Goal: Find specific page/section: Find specific page/section

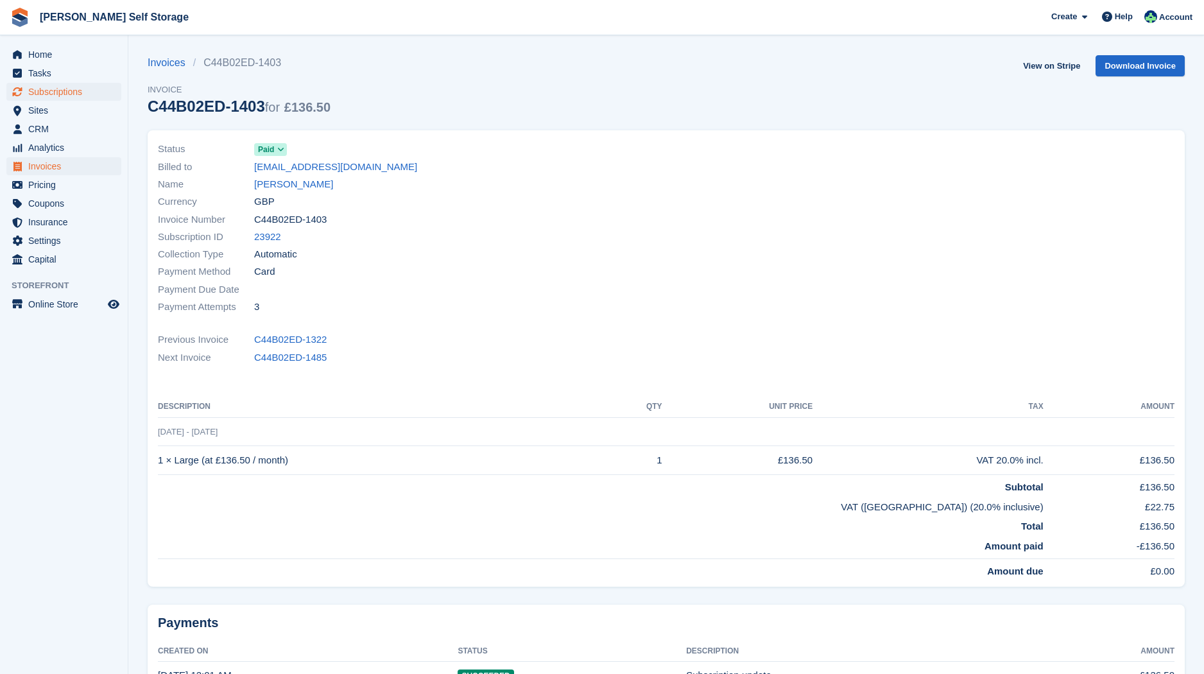
drag, startPoint x: 71, startPoint y: 92, endPoint x: 108, endPoint y: 93, distance: 36.6
click at [73, 91] on span "Subscriptions" at bounding box center [66, 92] width 77 height 18
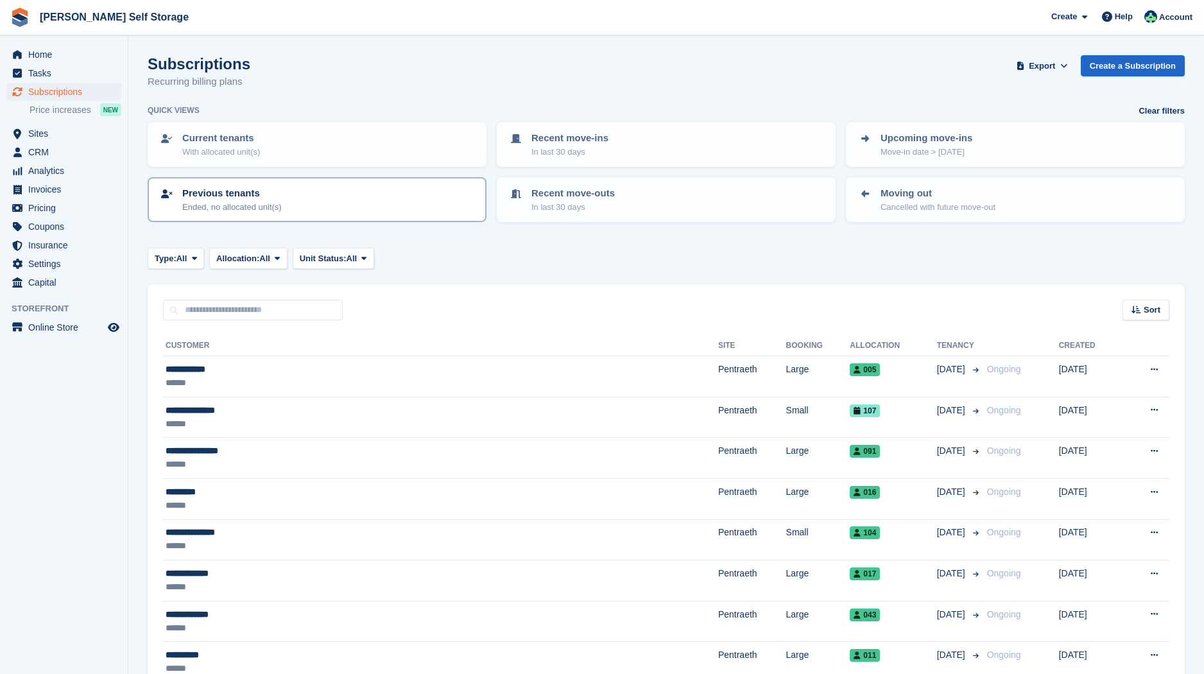
drag, startPoint x: 62, startPoint y: 186, endPoint x: 166, endPoint y: 196, distance: 105.1
click at [62, 186] on span "Invoices" at bounding box center [66, 189] width 77 height 18
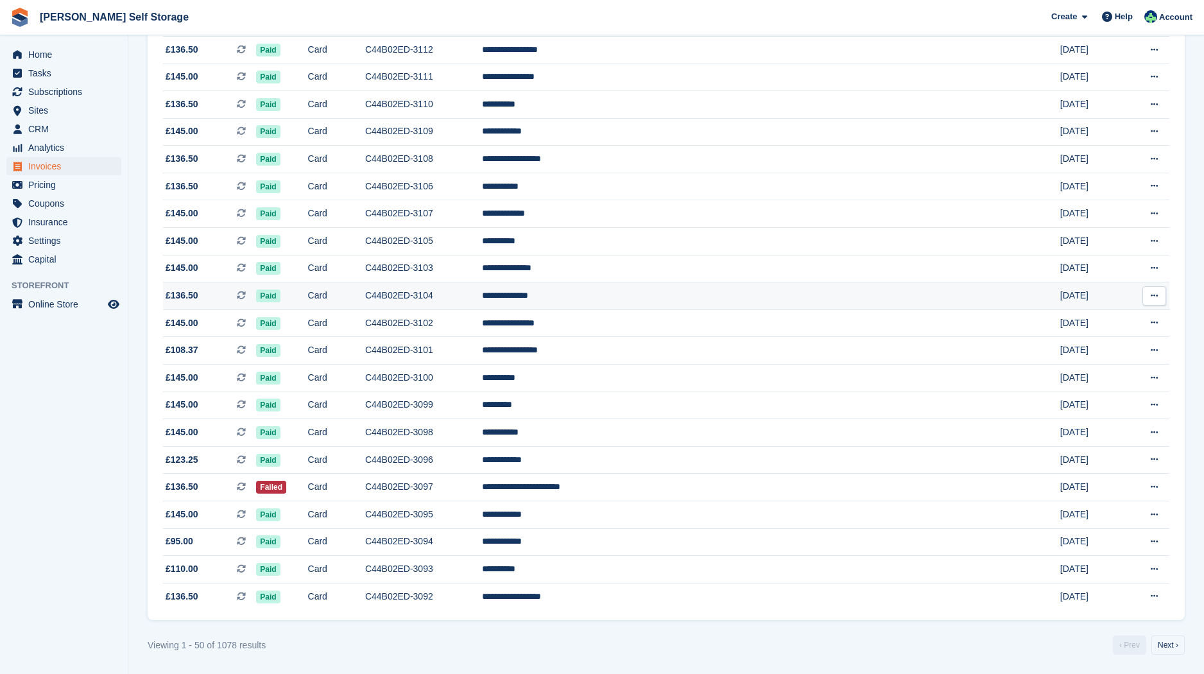
scroll to position [1002, 0]
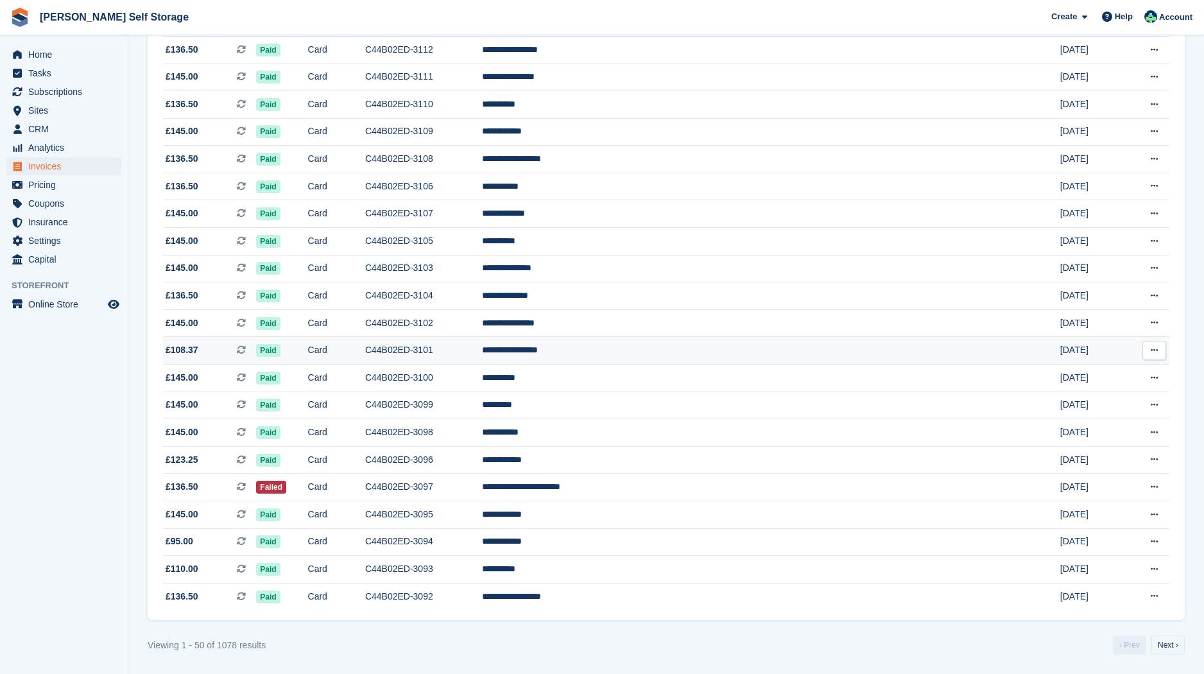
click at [657, 345] on td "**********" at bounding box center [757, 351] width 551 height 28
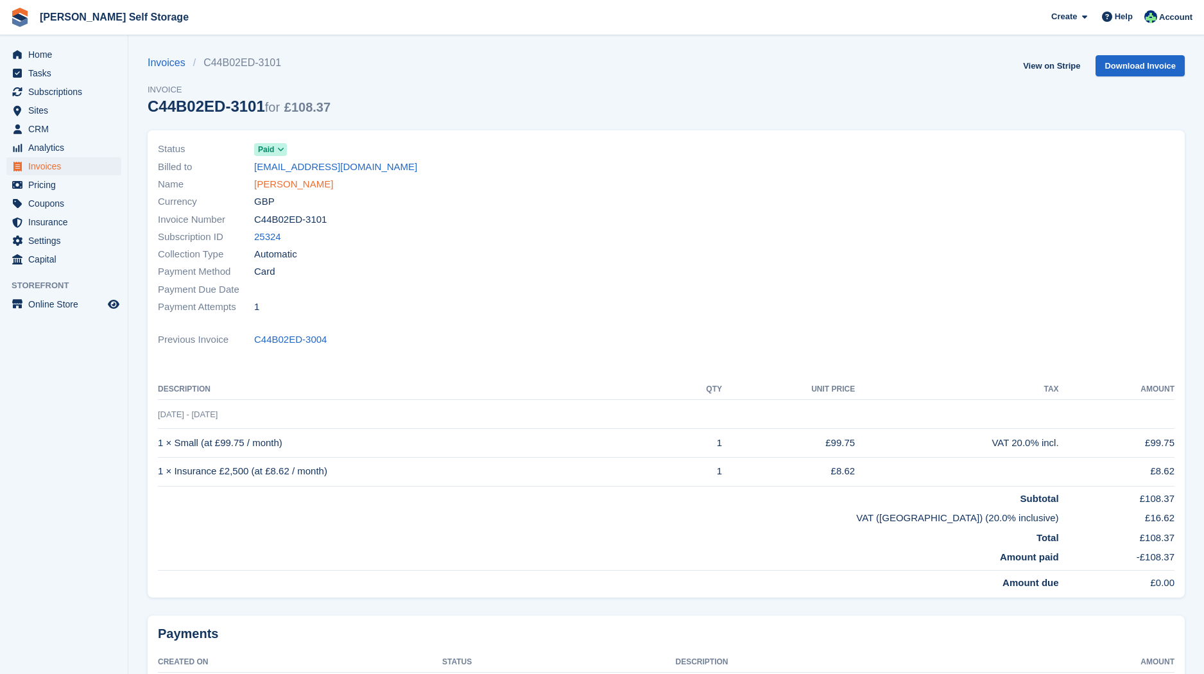
click at [298, 184] on link "[PERSON_NAME]" at bounding box center [293, 184] width 79 height 15
